Goal: Navigation & Orientation: Find specific page/section

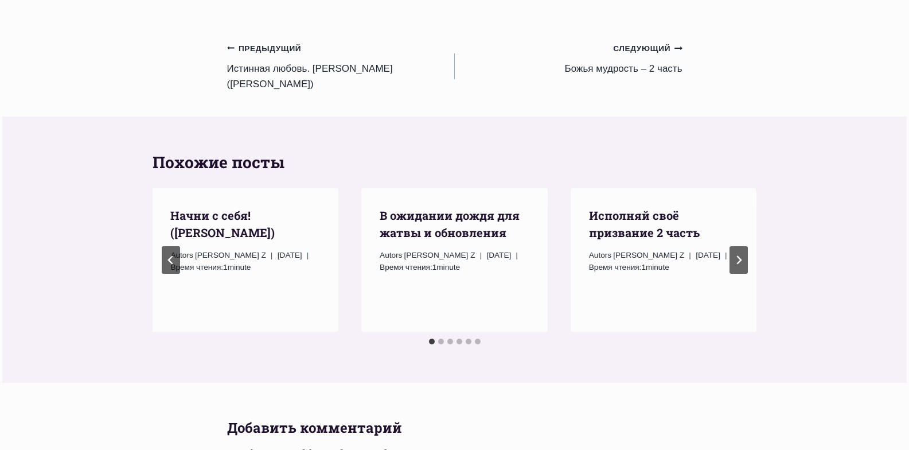
scroll to position [688, 0]
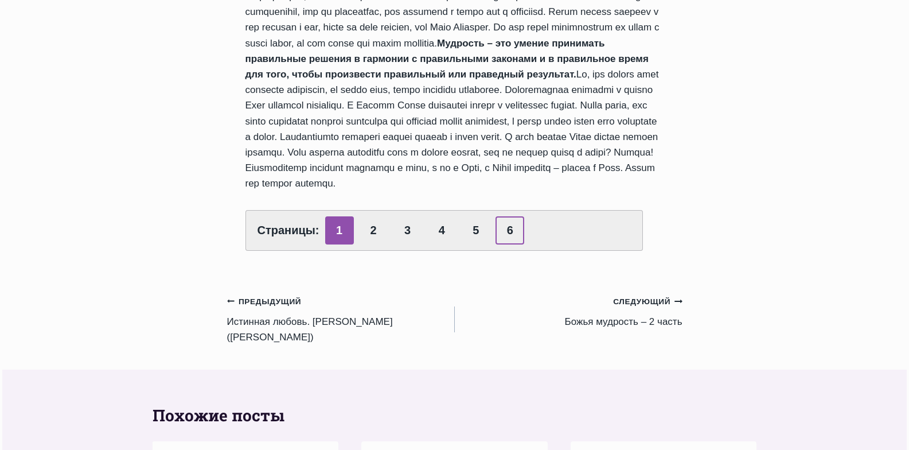
click at [512, 216] on link "6" at bounding box center [510, 230] width 29 height 28
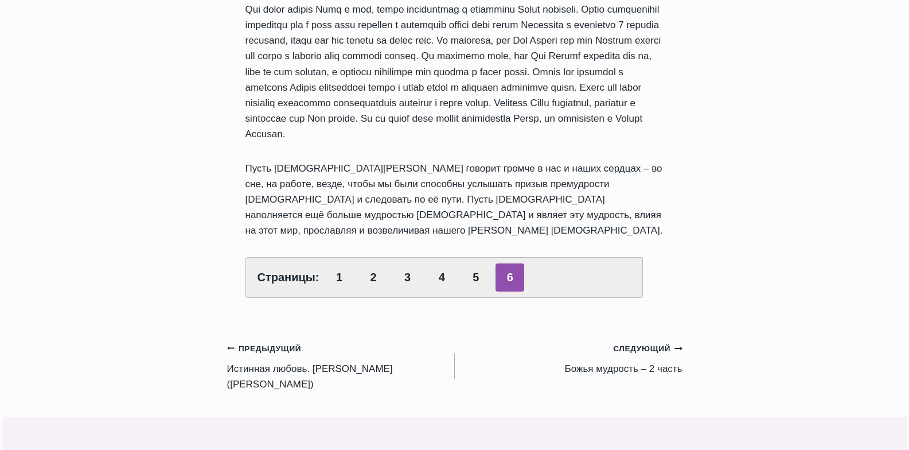
scroll to position [459, 0]
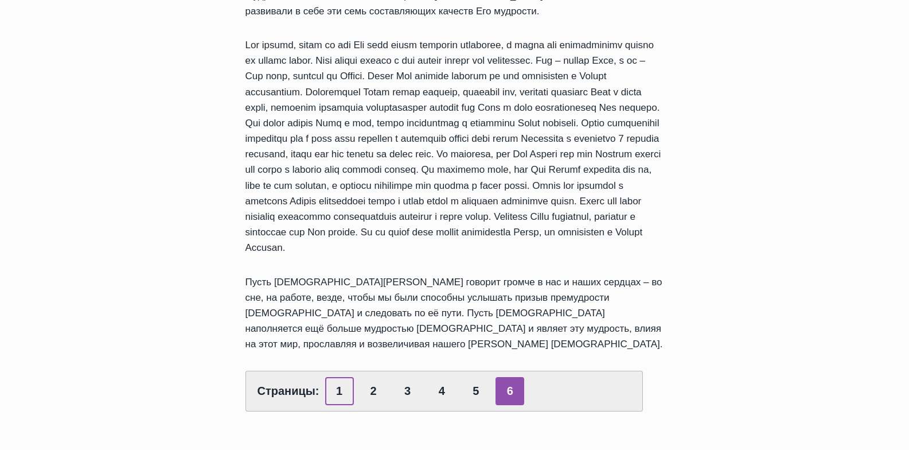
click at [349, 377] on link "1" at bounding box center [339, 391] width 29 height 28
